Goal: Transaction & Acquisition: Purchase product/service

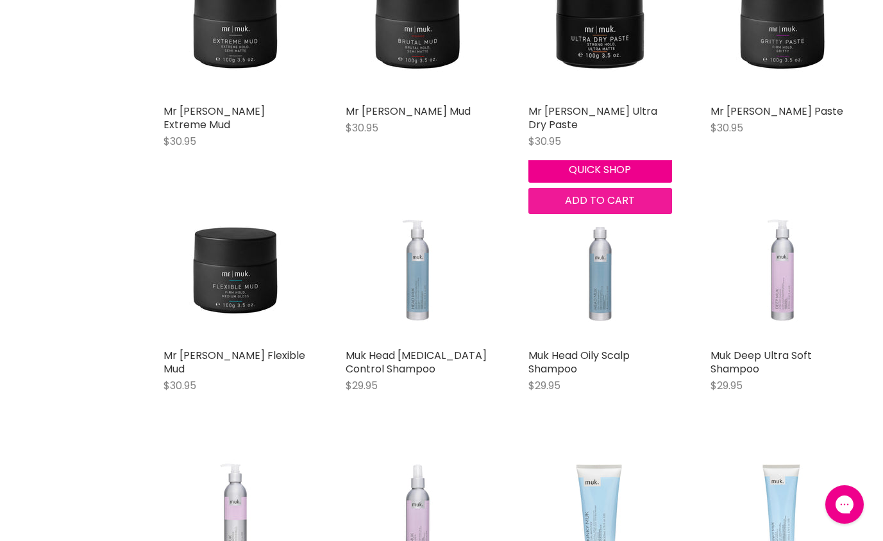
scroll to position [1409, 0]
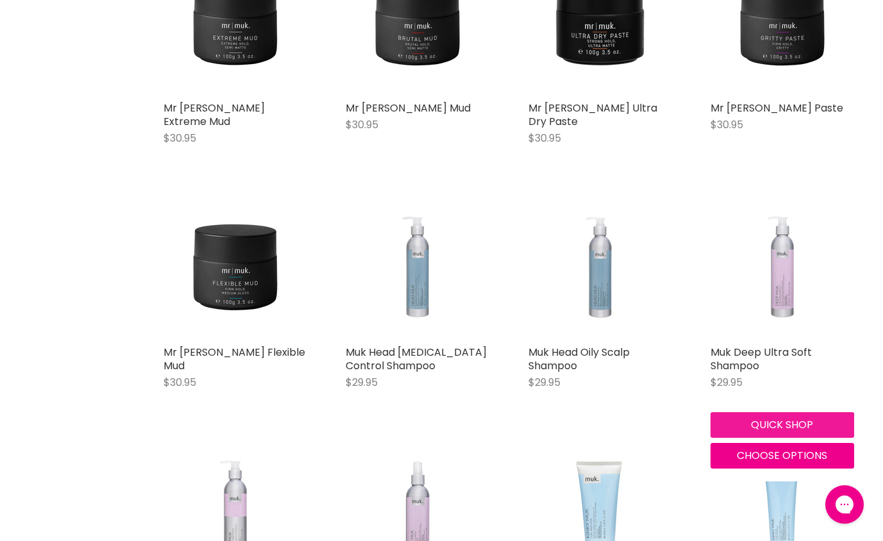
click at [778, 412] on button "Quick shop" at bounding box center [782, 425] width 144 height 26
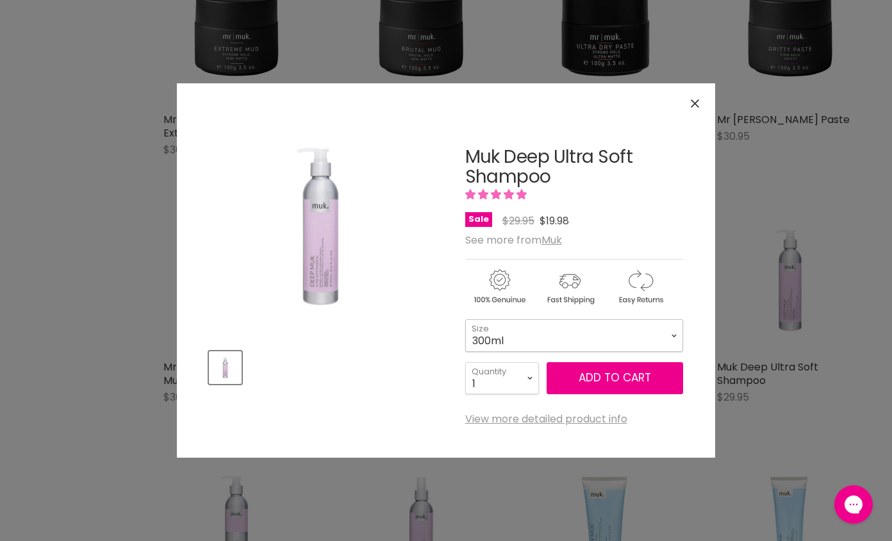
click at [586, 341] on select "300ml" at bounding box center [574, 335] width 218 height 32
click at [465, 319] on select "300ml" at bounding box center [574, 335] width 218 height 32
click at [688, 104] on button "Close" at bounding box center [695, 104] width 28 height 28
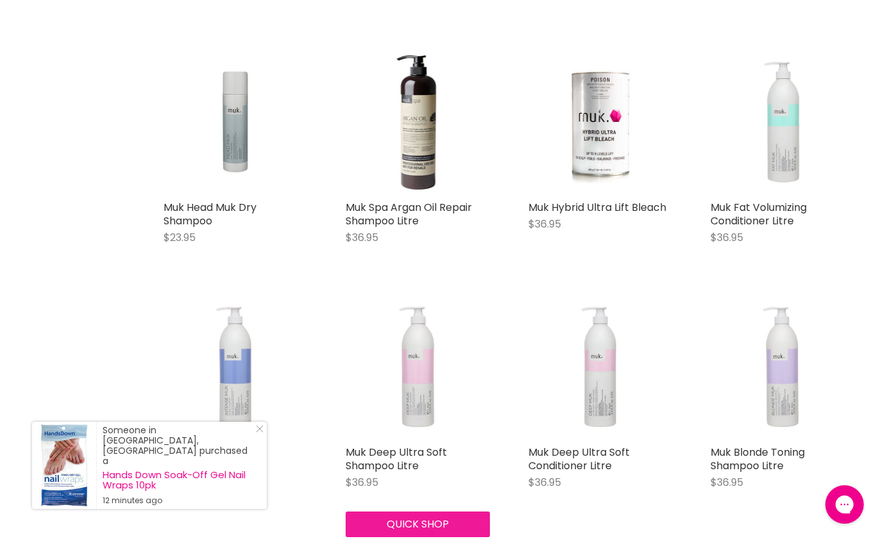
scroll to position [3088, 0]
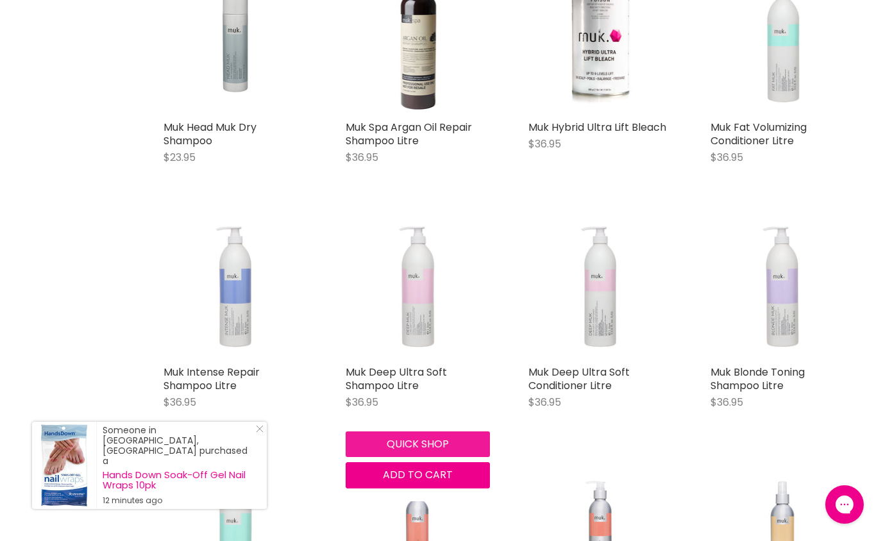
click at [415, 431] on button "Quick shop" at bounding box center [417, 444] width 144 height 26
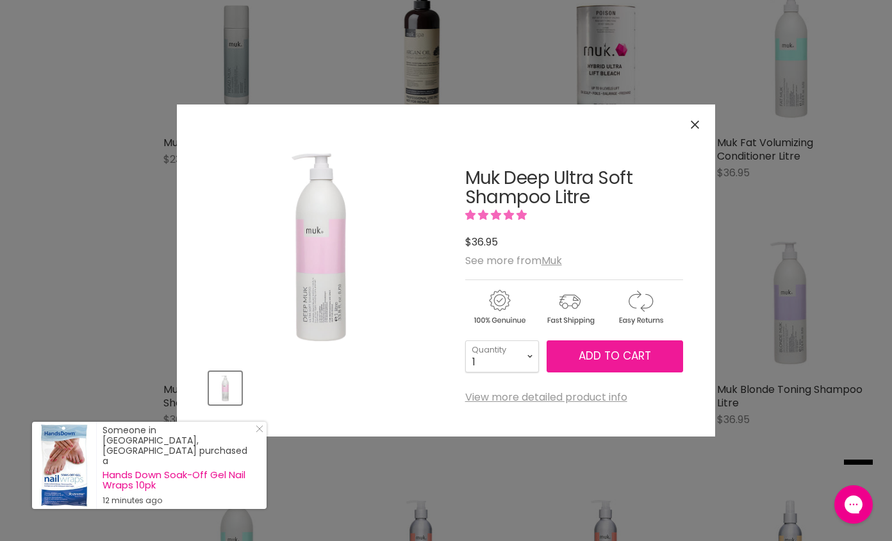
click at [593, 355] on span "Add to cart" at bounding box center [615, 355] width 72 height 15
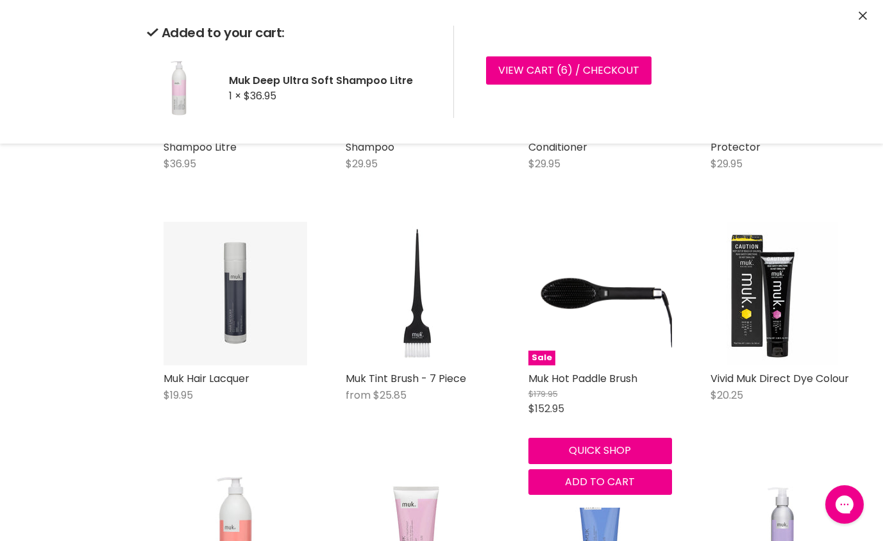
scroll to position [3842, 0]
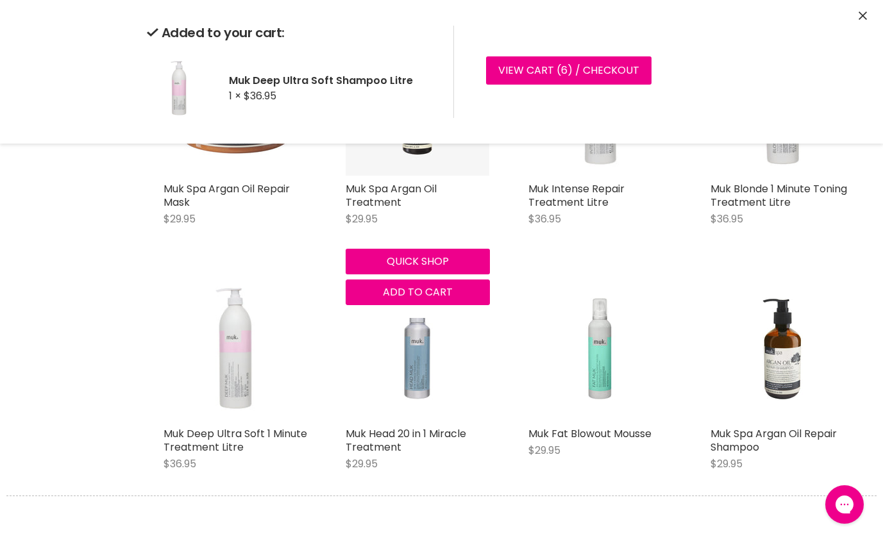
scroll to position [4329, 0]
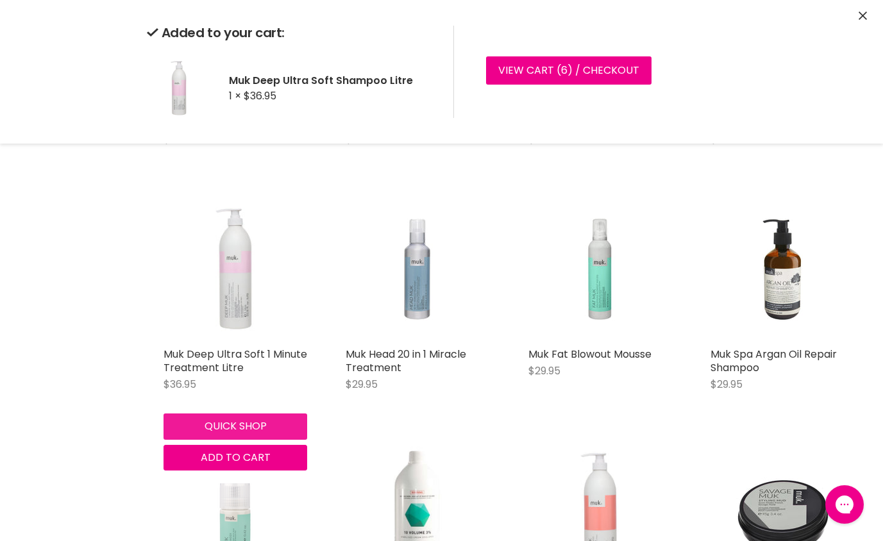
click at [234, 383] on div "Muk Deep Ultra Soft 1 Minute Treatment Litre $36.95 Muk Quick shop Add to cart" at bounding box center [235, 334] width 169 height 299
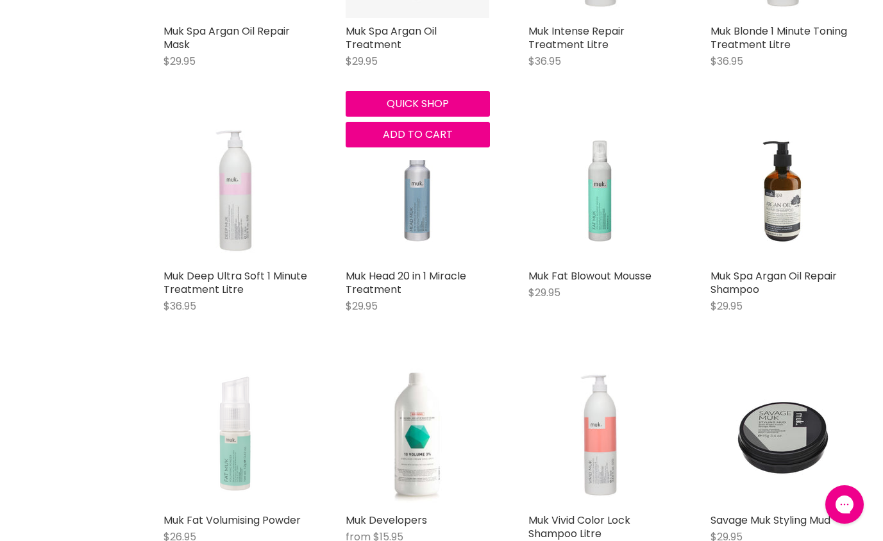
scroll to position [4413, 0]
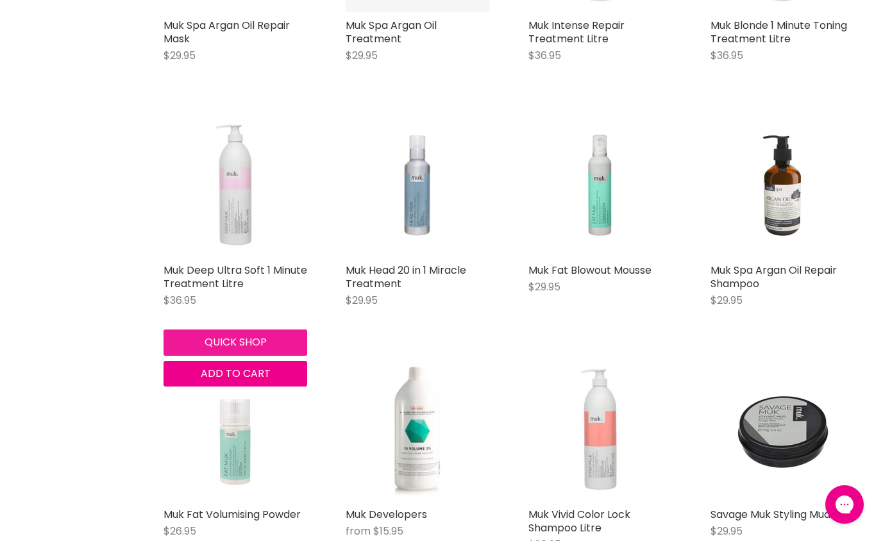
click at [228, 329] on button "Quick shop" at bounding box center [235, 342] width 144 height 26
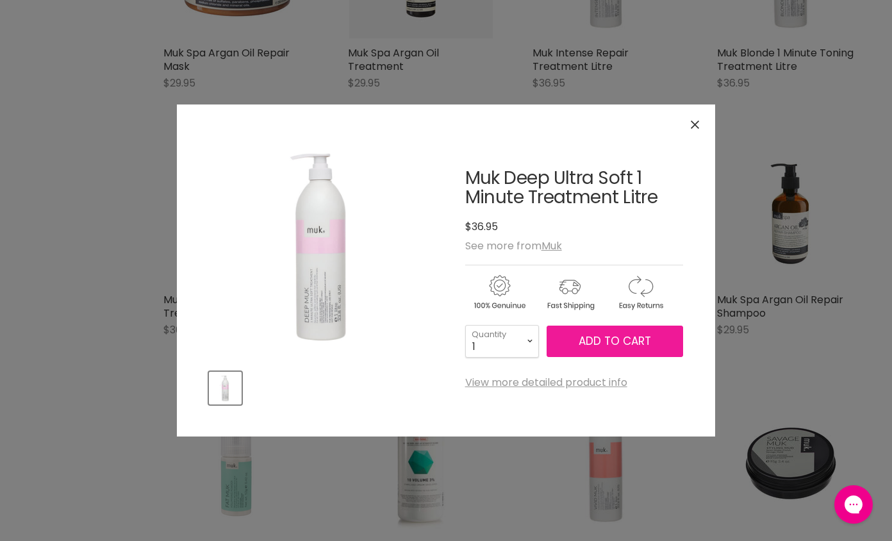
click at [627, 338] on span "Add to cart" at bounding box center [615, 340] width 72 height 15
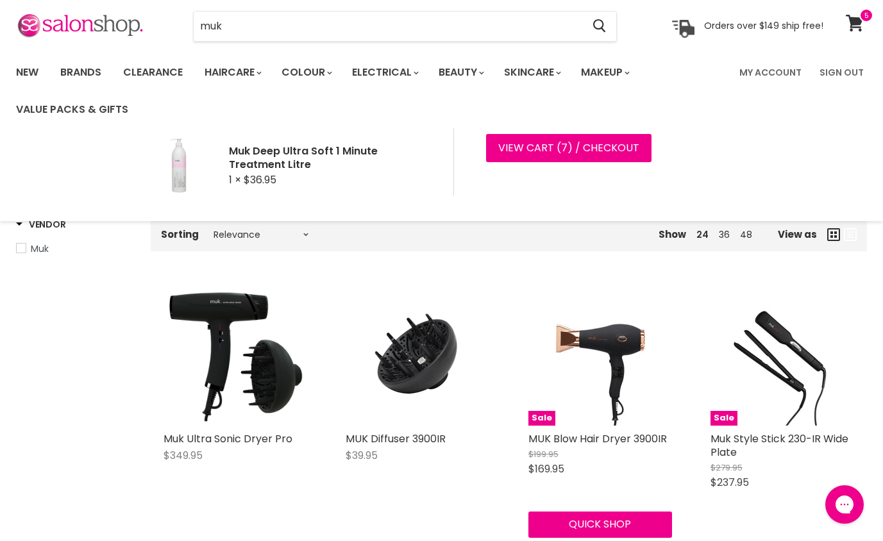
scroll to position [0, 0]
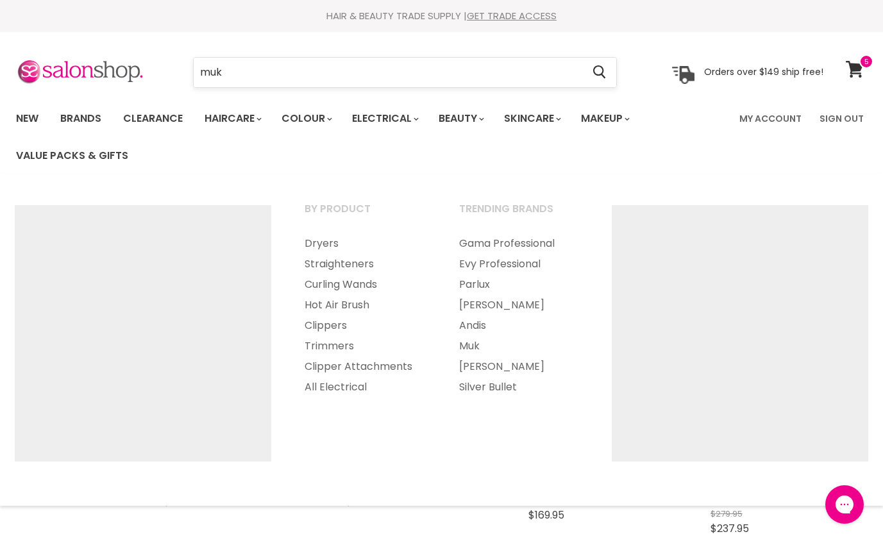
click at [367, 70] on input "muk" at bounding box center [388, 72] width 388 height 29
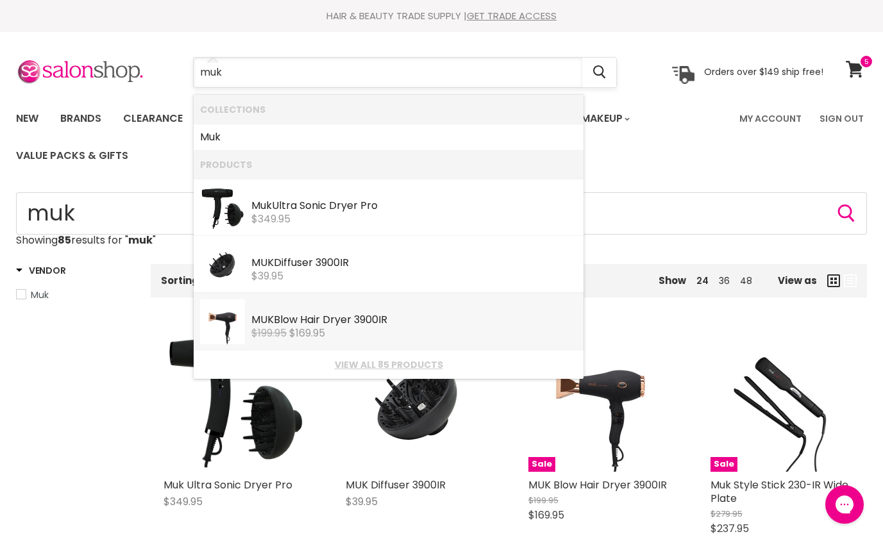
click at [247, 69] on input "muk" at bounding box center [388, 72] width 388 height 29
drag, startPoint x: 227, startPoint y: 72, endPoint x: 161, endPoint y: 77, distance: 66.2
click at [161, 76] on div "muk Cancel" at bounding box center [404, 72] width 489 height 29
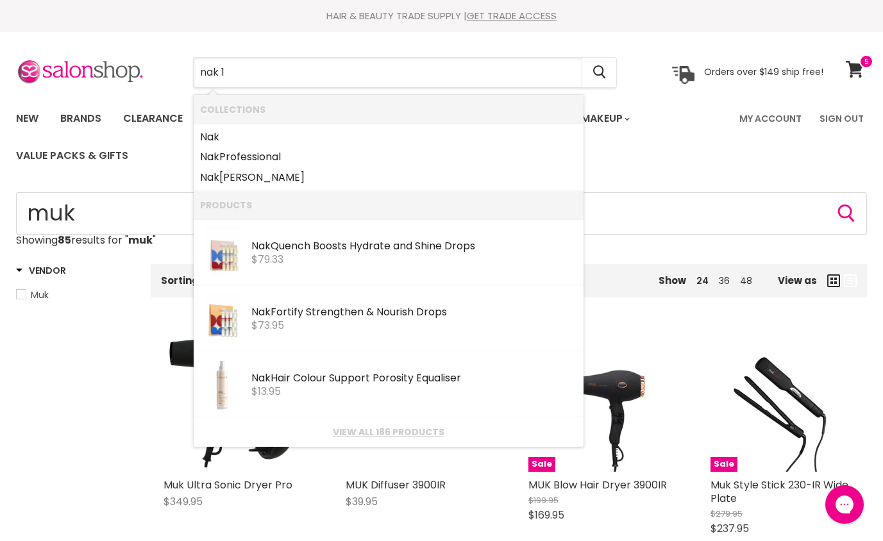
type input "nak 1L"
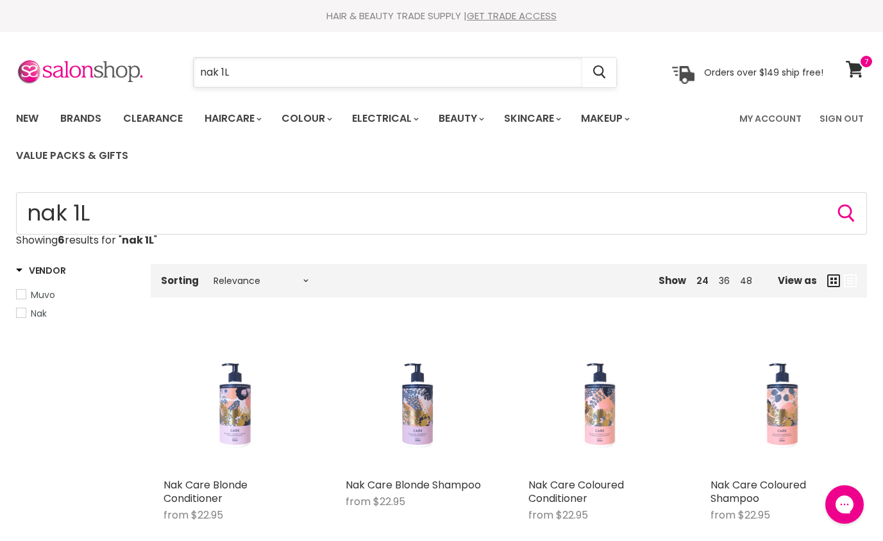
click at [245, 67] on input "nak 1L" at bounding box center [388, 72] width 388 height 29
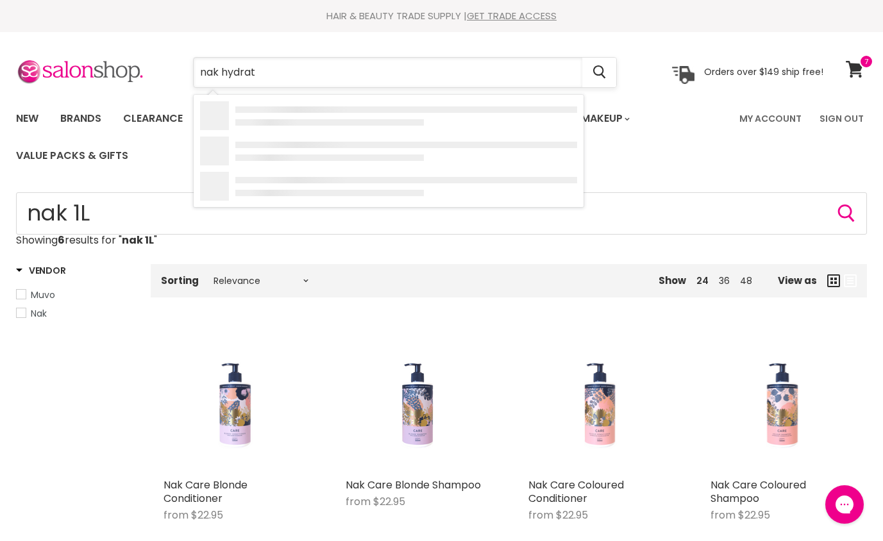
type input "nak hydrate"
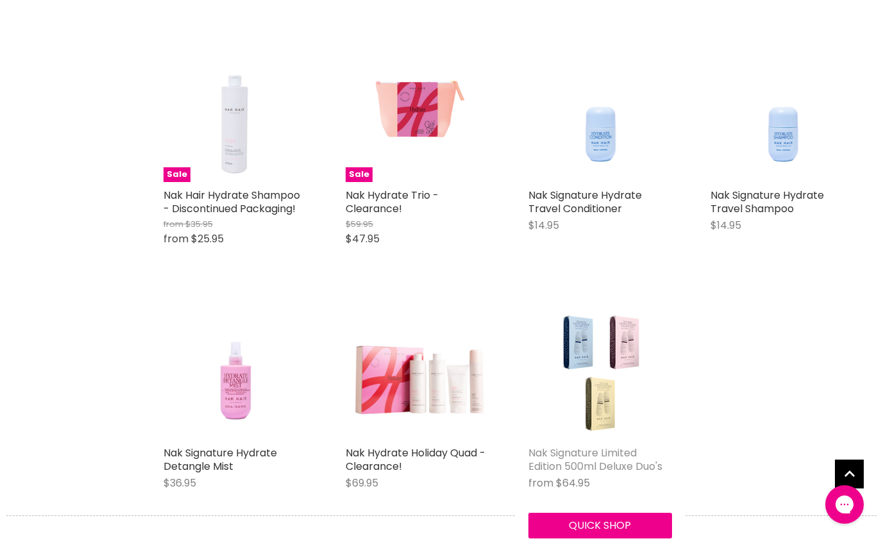
scroll to position [328, 0]
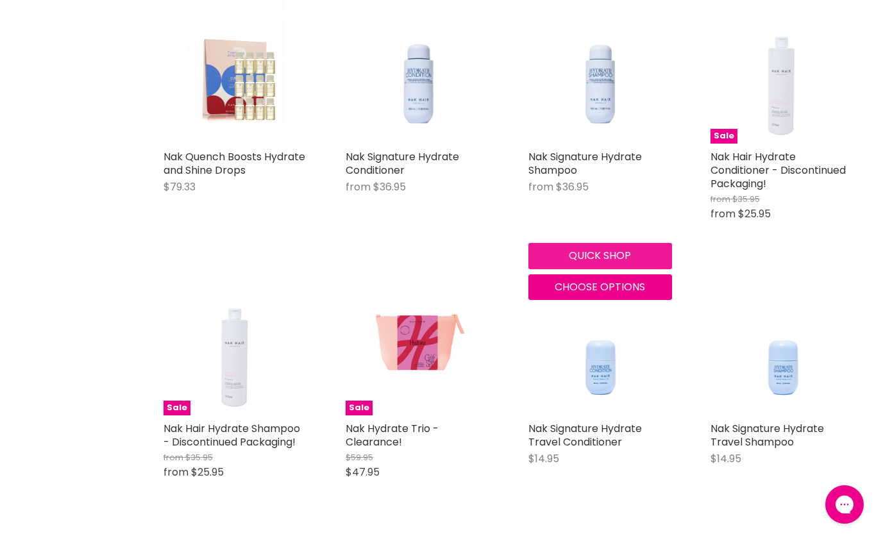
click at [574, 257] on button "Quick shop" at bounding box center [600, 256] width 144 height 26
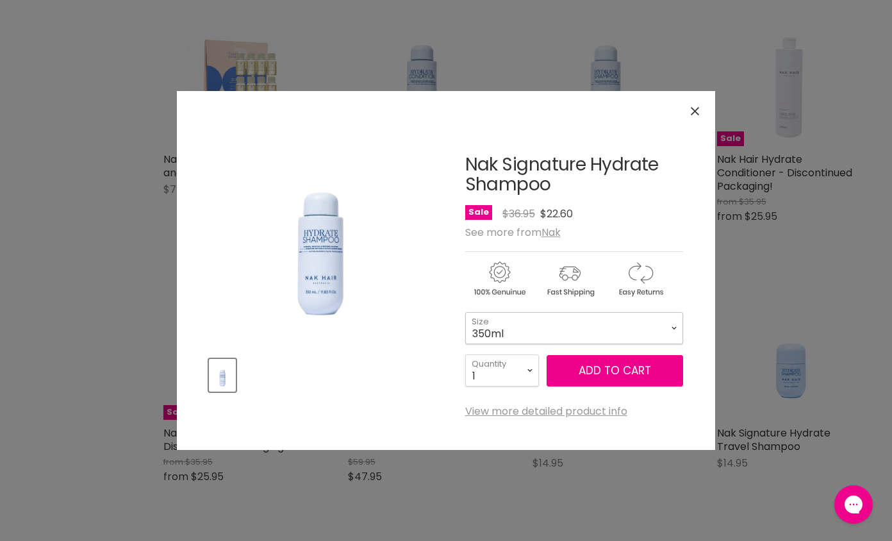
click at [546, 329] on select "350ml 1 Litre" at bounding box center [574, 328] width 218 height 32
click at [465, 312] on select "350ml 1 Litre" at bounding box center [574, 328] width 218 height 32
select select "1 Litre"
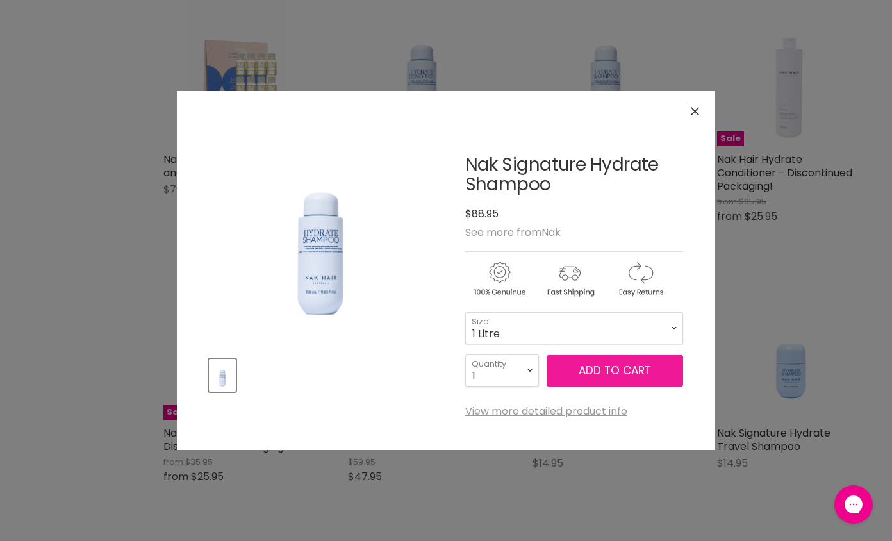
click at [617, 367] on button "Add to cart" at bounding box center [615, 371] width 137 height 32
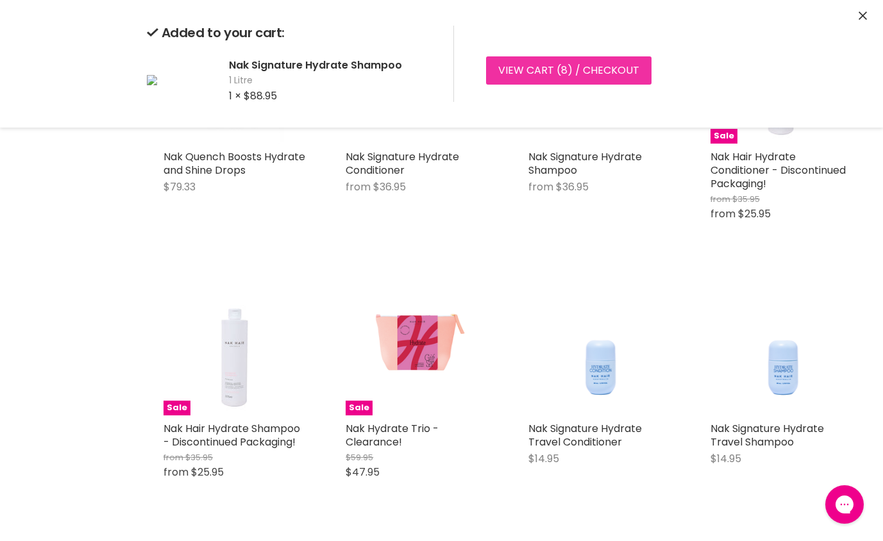
click at [549, 69] on link "View cart ( 8 ) / Checkout" at bounding box center [568, 70] width 165 height 28
